Goal: Information Seeking & Learning: Learn about a topic

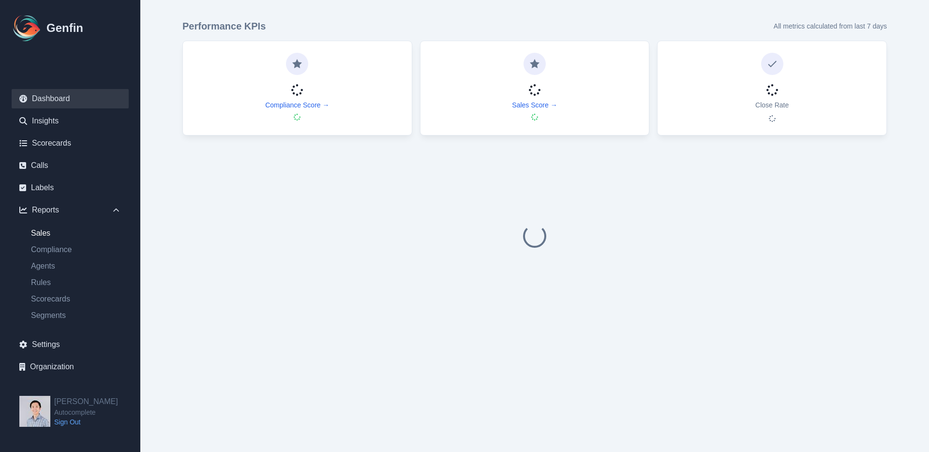
click at [55, 236] on link "Sales" at bounding box center [75, 233] width 105 height 12
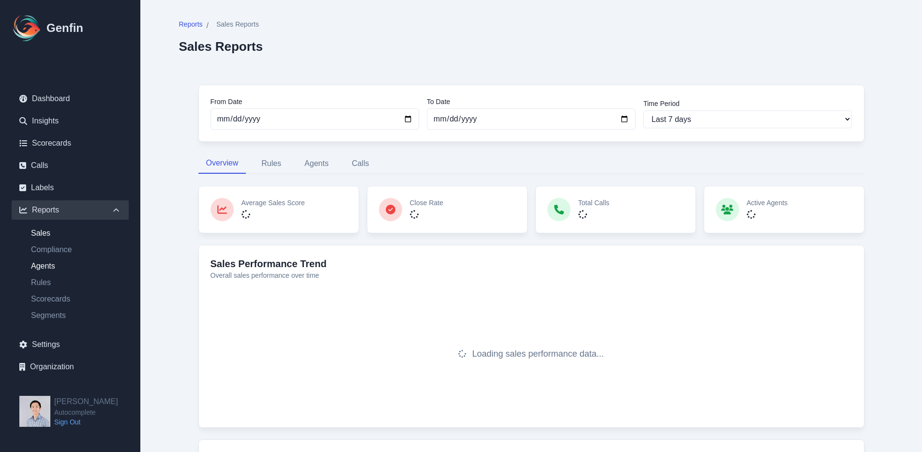
click at [55, 268] on link "Agents" at bounding box center [75, 266] width 105 height 12
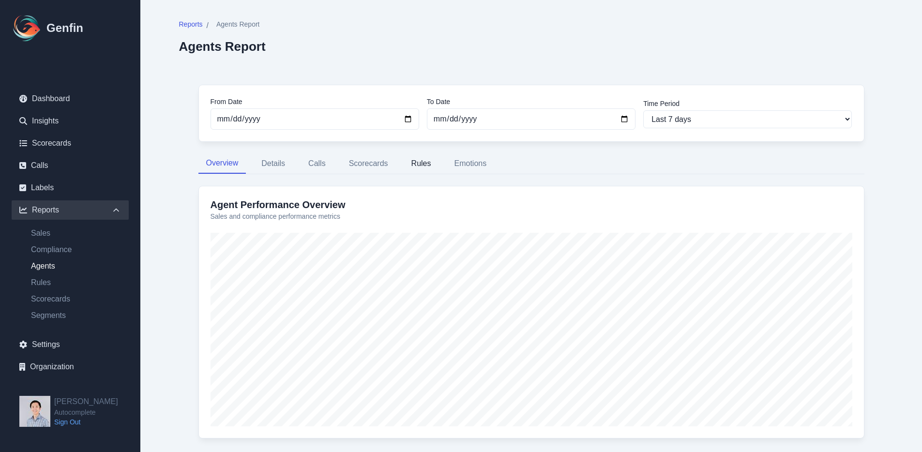
click at [417, 167] on button "Rules" at bounding box center [420, 163] width 35 height 20
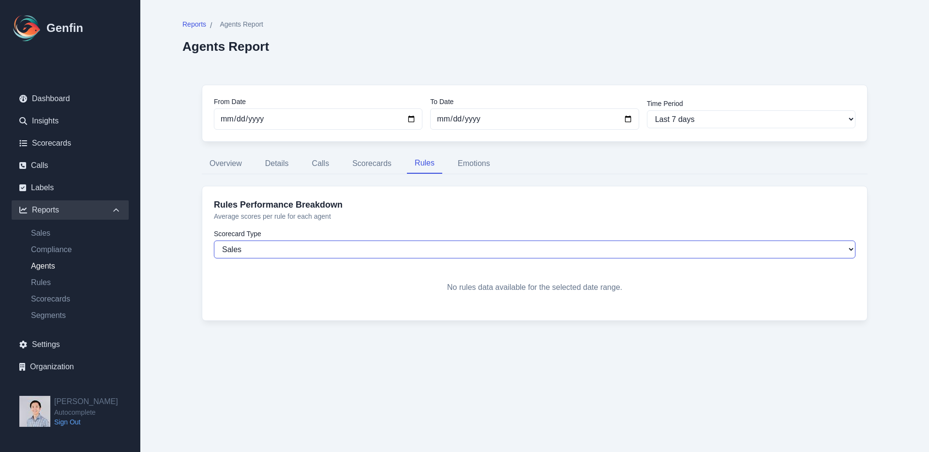
click at [342, 249] on select "Sales Compliance" at bounding box center [534, 249] width 641 height 18
click at [88, 141] on link "Scorecards" at bounding box center [70, 143] width 117 height 19
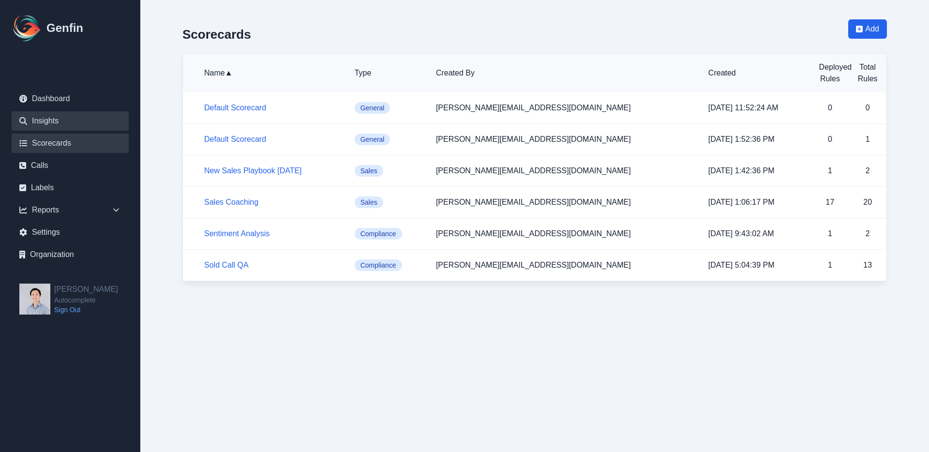
click at [87, 120] on link "Insights" at bounding box center [70, 120] width 117 height 19
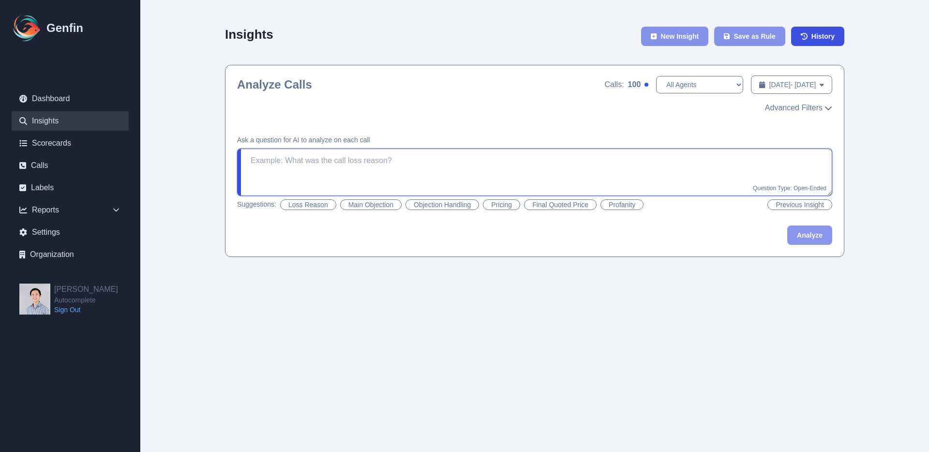
click at [595, 180] on textarea at bounding box center [534, 172] width 595 height 47
click at [314, 202] on button "Loss Reason" at bounding box center [308, 204] width 56 height 11
type textarea "What was the main loss reason? If the agent won the sale, reply with "Won"."
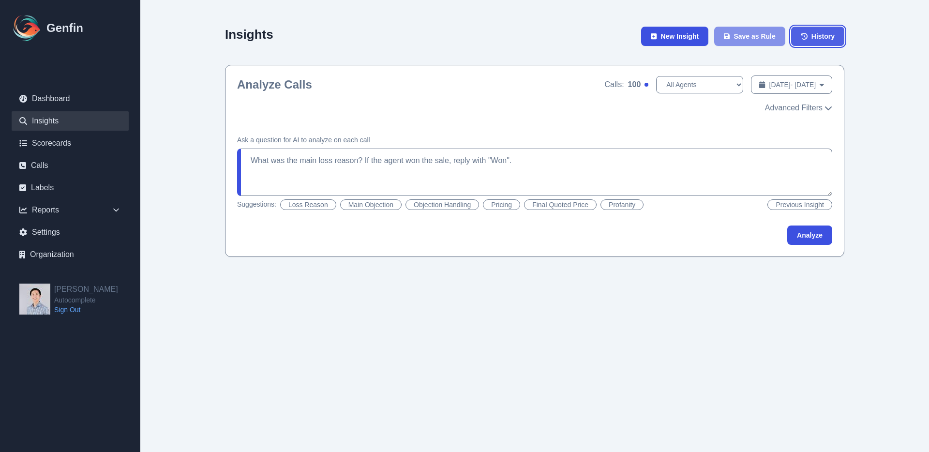
click at [804, 34] on icon at bounding box center [804, 36] width 7 height 7
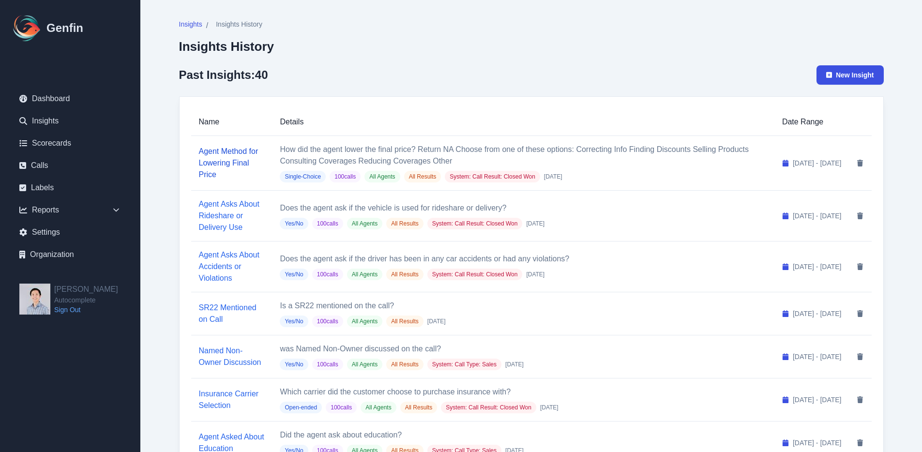
click at [225, 155] on link "Agent Method for Lowering Final Price" at bounding box center [229, 162] width 60 height 31
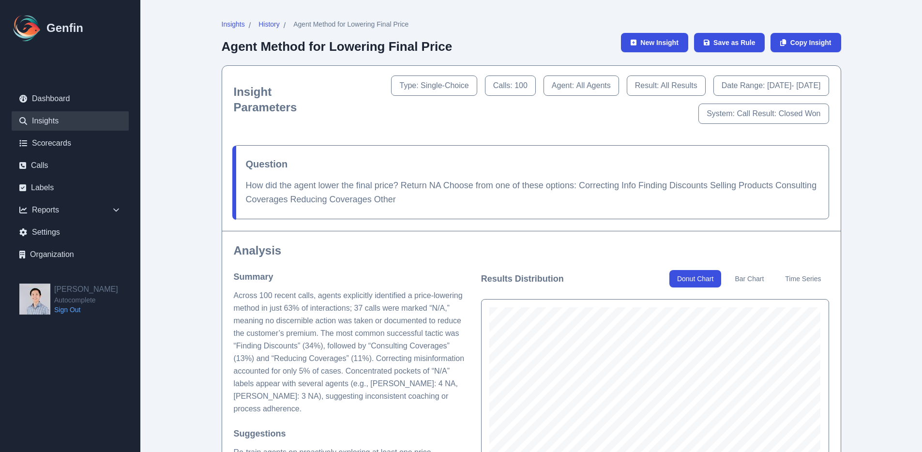
click at [69, 120] on link "Insights" at bounding box center [70, 120] width 117 height 19
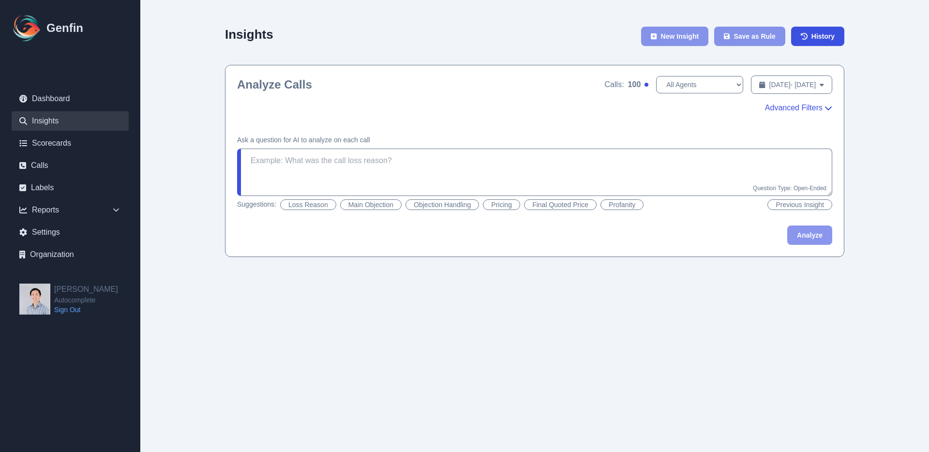
click at [806, 112] on span "Advanced Filters" at bounding box center [794, 108] width 58 height 12
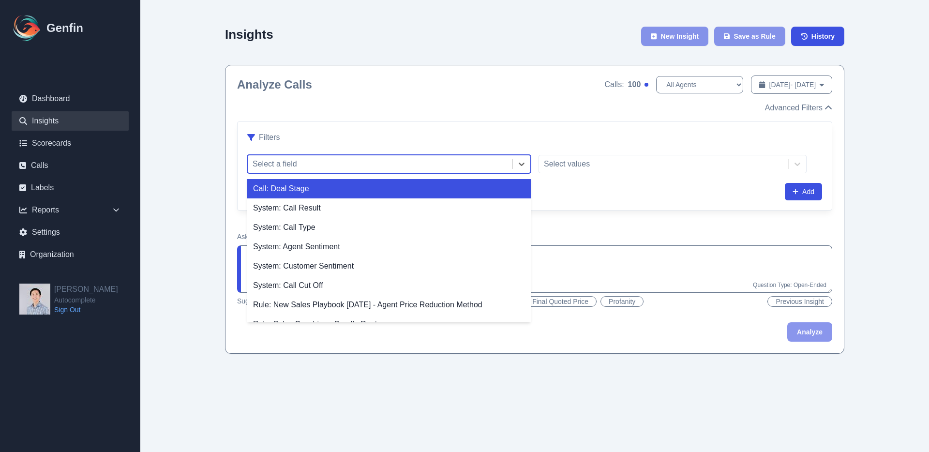
click at [391, 170] on div at bounding box center [380, 164] width 255 height 14
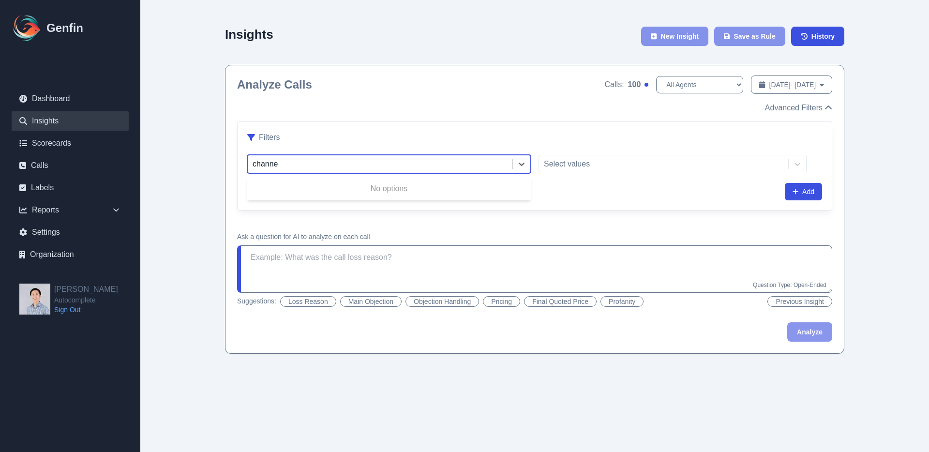
type input "channel"
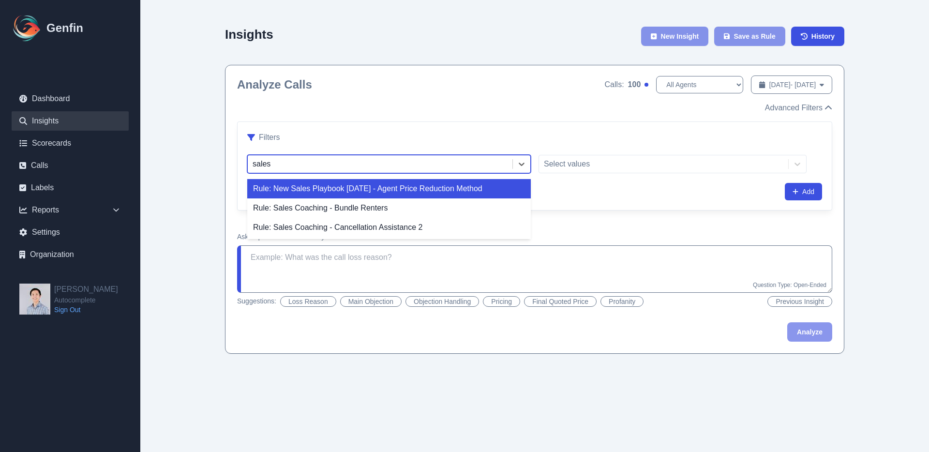
type input "sales"
